Goal: Use online tool/utility: Use online tool/utility

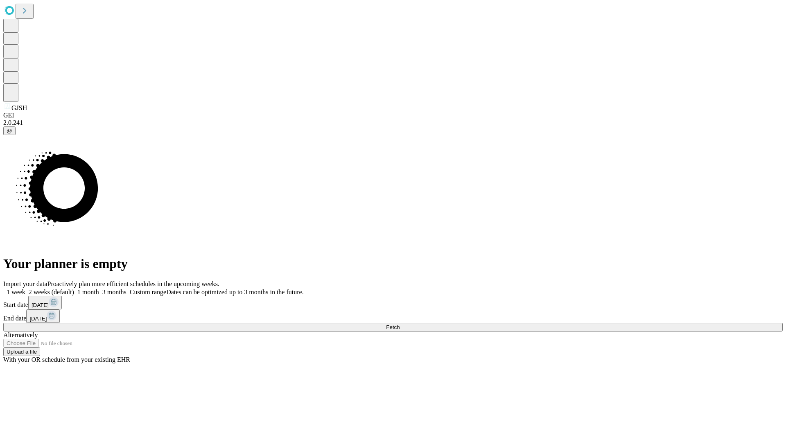
click at [400, 324] on span "Fetch" at bounding box center [393, 327] width 14 height 6
